Goal: Information Seeking & Learning: Stay updated

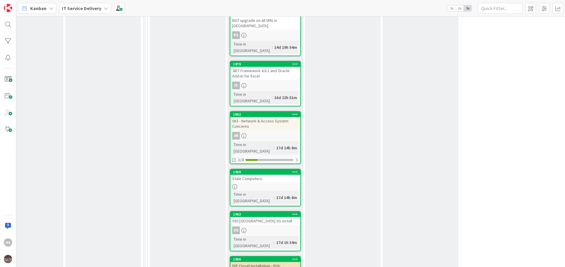
scroll to position [670, 266]
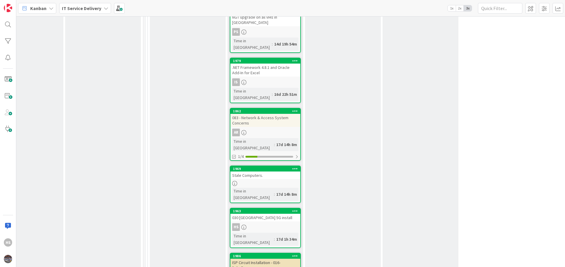
click at [259, 214] on div "030 [GEOGRAPHIC_DATA] 5G install" at bounding box center [265, 218] width 70 height 8
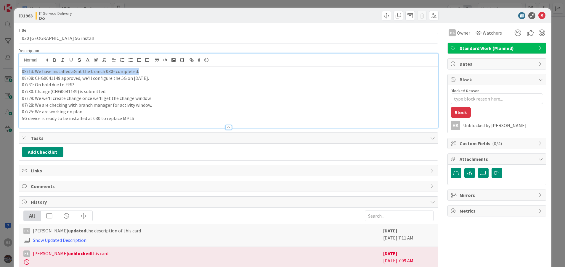
drag, startPoint x: 21, startPoint y: 63, endPoint x: 154, endPoint y: 72, distance: 133.8
click at [154, 72] on div "08/13: We have installed 5G at the branch 030- completed. 08/08: CHG0041149 app…" at bounding box center [228, 97] width 419 height 61
copy p "08/13: We have installed 5G at the branch 030- completed."
click at [20, 73] on div "08/13: We have installed 5G at the branch 030- completed. 08/08: CHG0041149 app…" at bounding box center [228, 97] width 419 height 61
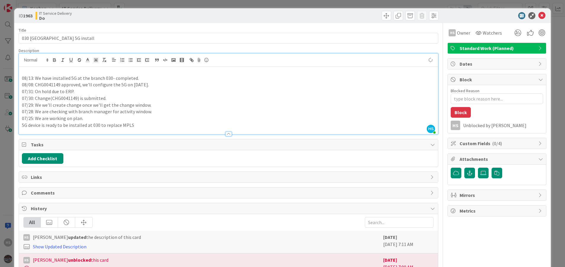
paste div
type textarea "x"
click at [31, 72] on p "08/13: We have installed 5G at the branch 030- completed." at bounding box center [228, 71] width 413 height 7
drag, startPoint x: 35, startPoint y: 71, endPoint x: 112, endPoint y: 69, distance: 77.0
click at [112, 69] on p "08/15: We have installed 5G at the branch 030- completed." at bounding box center [228, 71] width 413 height 7
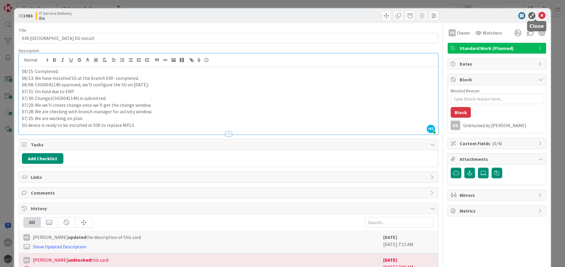
click at [538, 17] on icon at bounding box center [541, 15] width 7 height 7
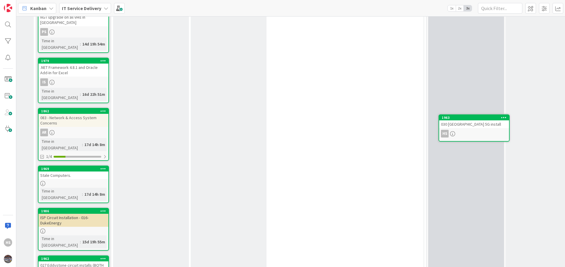
scroll to position [670, 458]
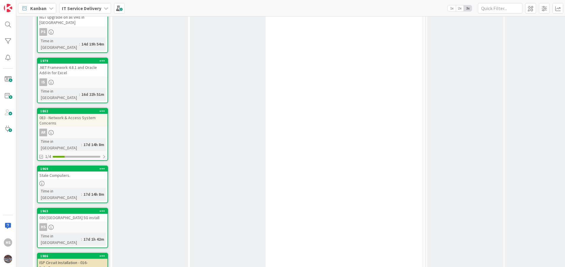
drag, startPoint x: 258, startPoint y: 126, endPoint x: 335, endPoint y: 112, distance: 77.6
click at [70, 214] on div "030 [GEOGRAPHIC_DATA] 5G install" at bounding box center [73, 218] width 70 height 8
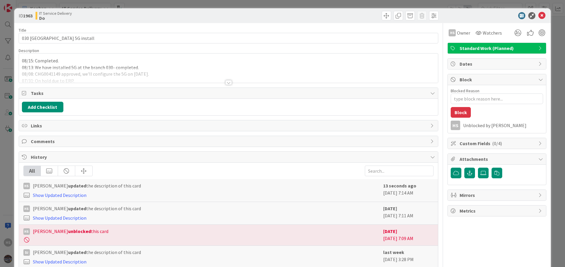
type textarea "x"
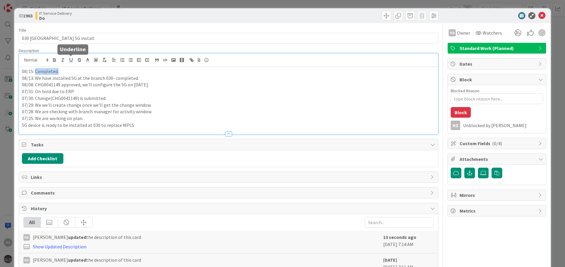
drag, startPoint x: 35, startPoint y: 59, endPoint x: 72, endPoint y: 59, distance: 37.3
click at [72, 59] on div "08/15: Completed. 08/13: We have installed 5G at the branch 030- completed. 08/…" at bounding box center [228, 94] width 419 height 81
type textarea "x"
click at [538, 12] on icon at bounding box center [541, 15] width 7 height 7
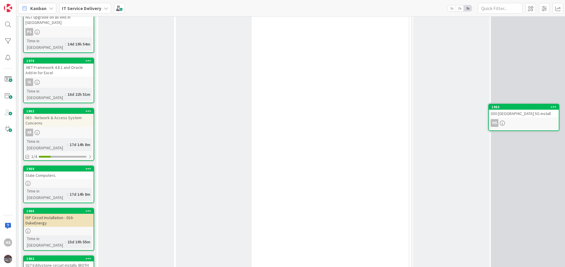
scroll to position [670, 509]
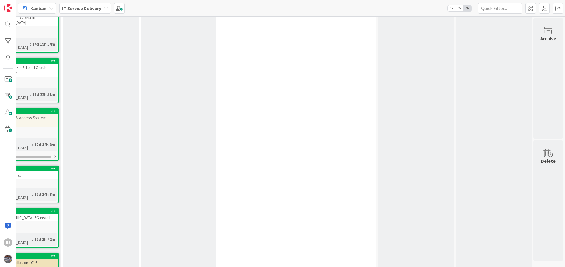
drag, startPoint x: 75, startPoint y: 139, endPoint x: 408, endPoint y: 145, distance: 332.7
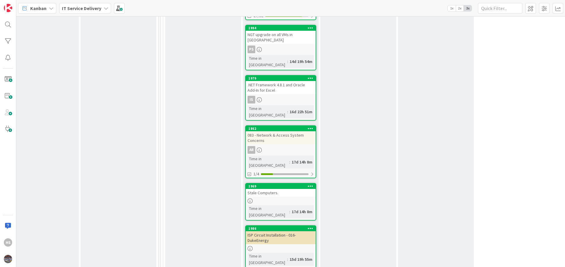
scroll to position [653, 269]
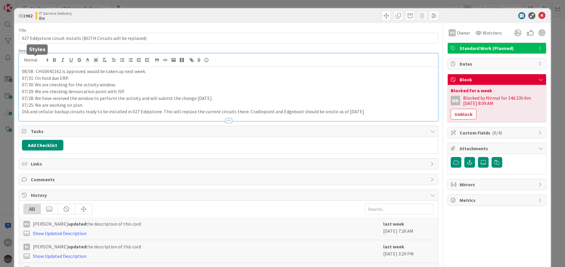
click at [23, 59] on div "08/08 : CHG0041162 is approved. would be taken up next week. 07/31: On hold due…" at bounding box center [228, 87] width 419 height 67
click at [20, 70] on div "08/08 : CHG0041162 is approved. would be taken up next week. 07/31: On hold due…" at bounding box center [228, 94] width 419 height 54
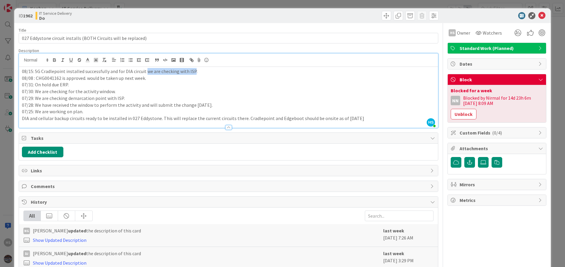
drag, startPoint x: 145, startPoint y: 72, endPoint x: 192, endPoint y: 70, distance: 46.8
click at [192, 70] on p "08/15: 5G Cradlepoint installed successfully and for DIA circuit we are checkin…" at bounding box center [228, 71] width 413 height 7
drag, startPoint x: 117, startPoint y: 72, endPoint x: 193, endPoint y: 69, distance: 76.1
click at [193, 69] on p "08/15: 5G Cradlepoint installed successfully and for DIA circuit we are checkin…" at bounding box center [228, 71] width 413 height 7
drag, startPoint x: 117, startPoint y: 73, endPoint x: 159, endPoint y: 71, distance: 42.4
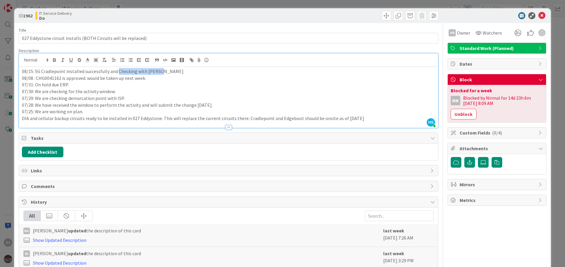
click at [159, 71] on p "08/15: 5G Cradlepoint installed successfully and Checking with [PERSON_NAME]" at bounding box center [228, 71] width 413 height 7
click at [123, 73] on p "08/15: 5G Cradlepoint installed successfully and for DIA circuit is not active …" at bounding box center [228, 71] width 413 height 7
click at [243, 68] on div "08/15: 5G Cradlepoint installed successfully and for New DIA circuit is not act…" at bounding box center [228, 97] width 419 height 61
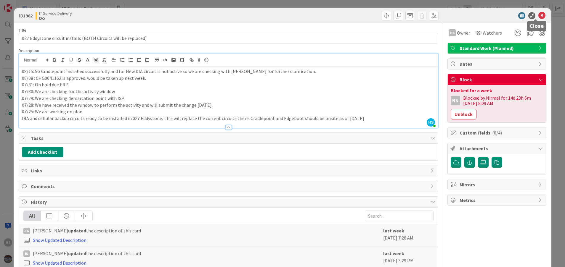
click at [538, 18] on icon at bounding box center [541, 15] width 7 height 7
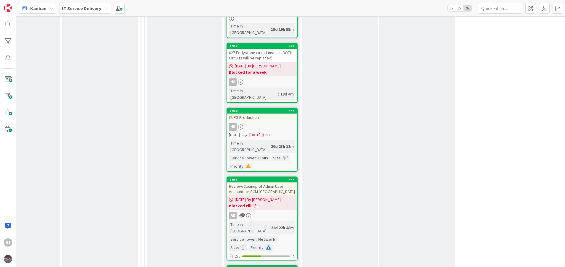
scroll to position [906, 269]
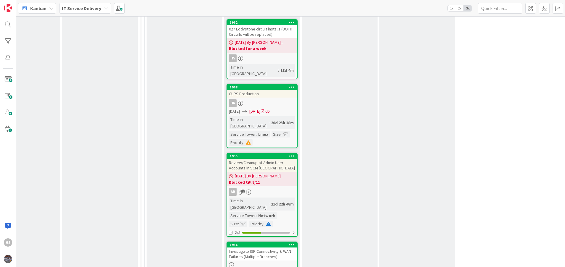
click at [283, 248] on div "Investigate ISP Connectivity & WAN Failures (Multiple Branches)" at bounding box center [262, 254] width 70 height 13
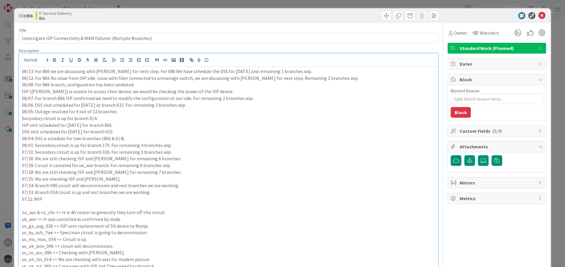
click at [20, 62] on div "HS [PERSON_NAME] just joined 08/13: For 866 we are discussing with [PERSON_NAME…" at bounding box center [228, 215] width 419 height 323
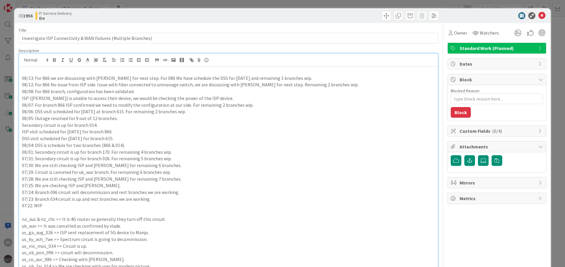
type textarea "x"
drag, startPoint x: 42, startPoint y: 73, endPoint x: 36, endPoint y: 72, distance: 7.0
click at [36, 72] on p "08/15: For 086 5G device will send to Manju for testing" at bounding box center [228, 71] width 413 height 7
click at [133, 74] on p "08/15: Branch 086 5G device will send to Manju for testing" at bounding box center [228, 71] width 413 height 7
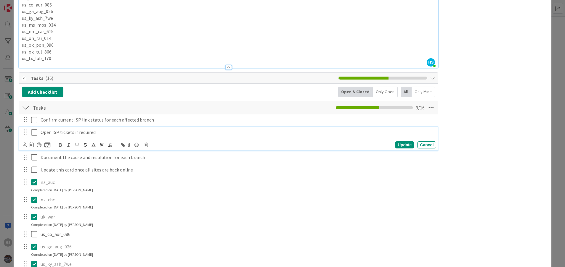
click at [36, 132] on icon at bounding box center [35, 132] width 9 height 7
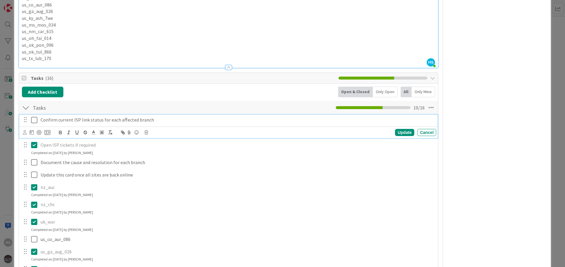
click at [35, 119] on icon at bounding box center [35, 120] width 9 height 7
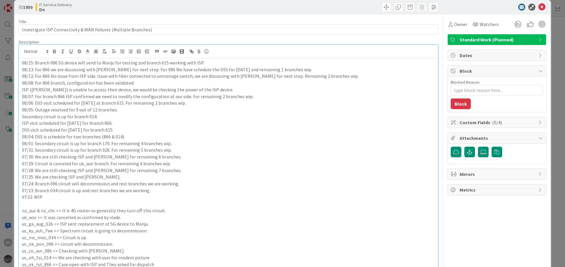
scroll to position [0, 0]
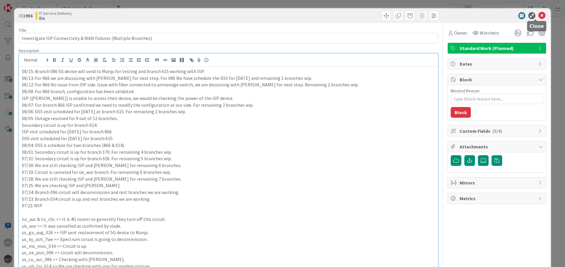
click at [538, 15] on icon at bounding box center [541, 15] width 7 height 7
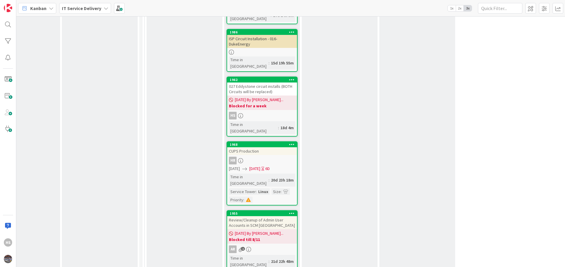
scroll to position [852, 269]
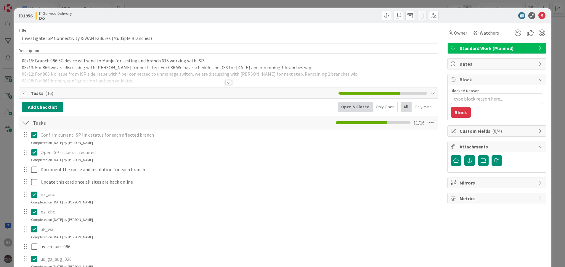
type textarea "x"
click at [538, 17] on icon at bounding box center [541, 15] width 7 height 7
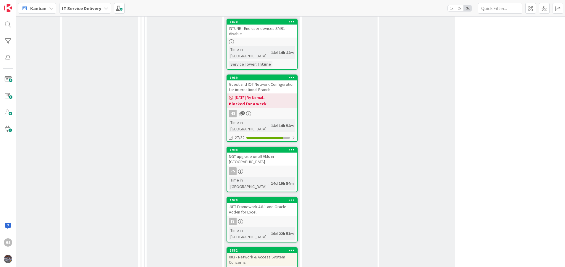
scroll to position [26, 269]
